Goal: Task Accomplishment & Management: Manage account settings

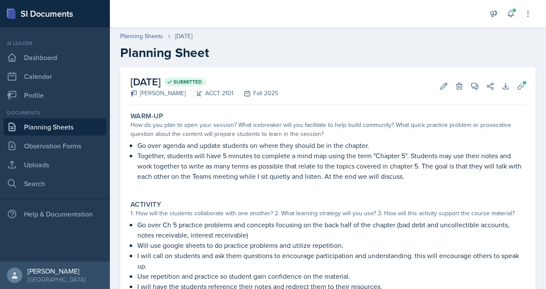
click at [63, 130] on link "Planning Sheets" at bounding box center [54, 127] width 103 height 17
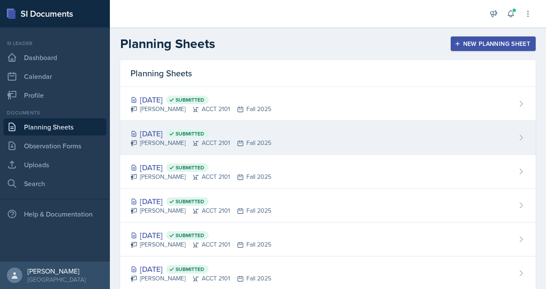
click at [190, 137] on div "[DATE] Submitted" at bounding box center [201, 134] width 141 height 12
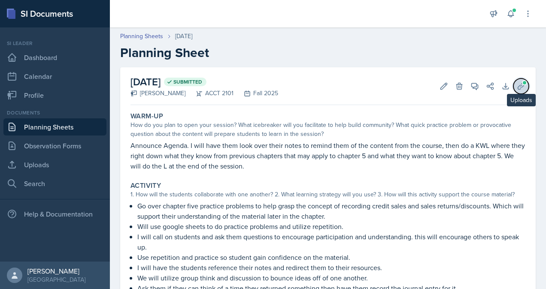
click at [517, 87] on icon at bounding box center [521, 86] width 9 height 9
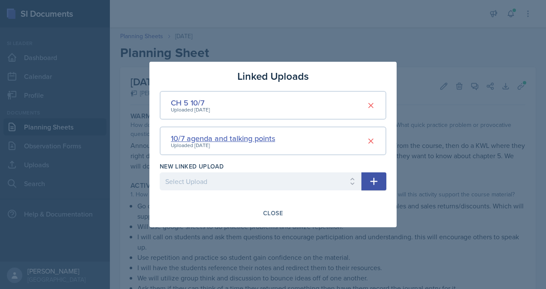
click at [218, 136] on div "10/7 agenda and talking points" at bounding box center [223, 139] width 104 height 12
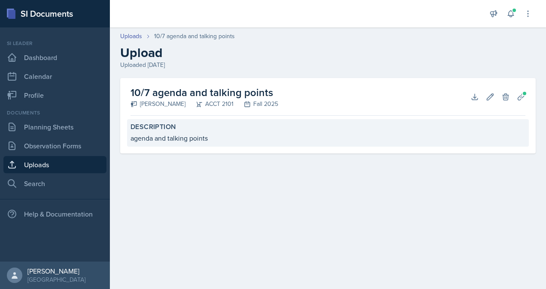
click at [208, 138] on div "agenda and talking points" at bounding box center [328, 138] width 395 height 10
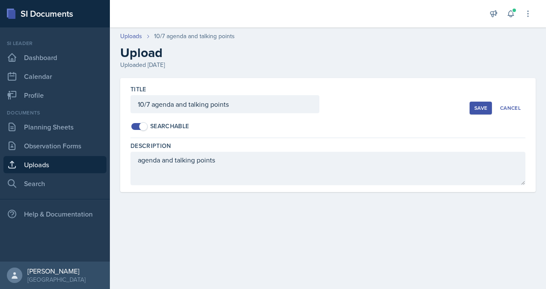
click at [487, 108] on div "Save" at bounding box center [481, 108] width 13 height 7
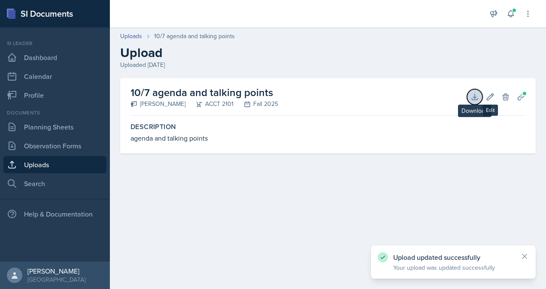
click at [478, 96] on icon at bounding box center [475, 97] width 9 height 9
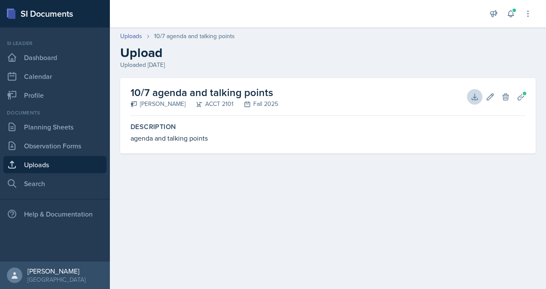
click at [191, 203] on main "Uploads 10/7 agenda and talking points Upload Uploaded [DATE] 10/7 agenda and t…" at bounding box center [328, 158] width 436 height 262
click at [491, 99] on icon at bounding box center [490, 97] width 9 height 9
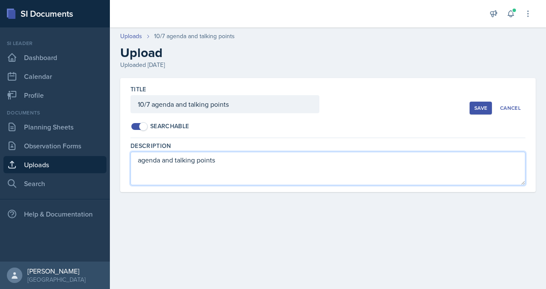
click at [268, 166] on textarea "agenda and talking points" at bounding box center [328, 168] width 395 height 33
type textarea "agenda and talking points... i forgot to change the date on it but i changed it…"
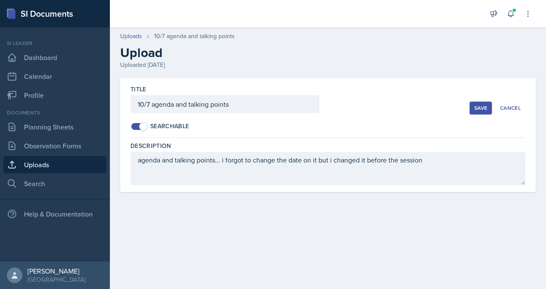
click at [482, 108] on div "Save" at bounding box center [481, 108] width 13 height 7
